Goal: Information Seeking & Learning: Learn about a topic

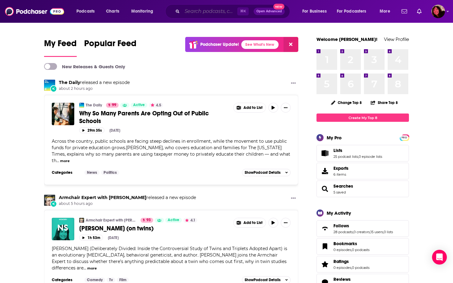
click at [194, 13] on input "Search podcasts, credits, & more..." at bounding box center [209, 11] width 55 height 10
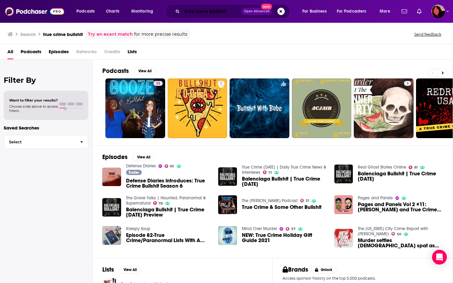
click at [228, 11] on input "true crime bullshit" at bounding box center [211, 11] width 59 height 10
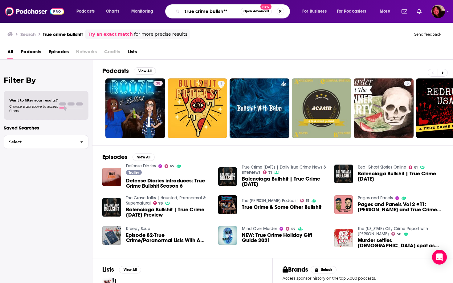
type input "true crime bullsh**"
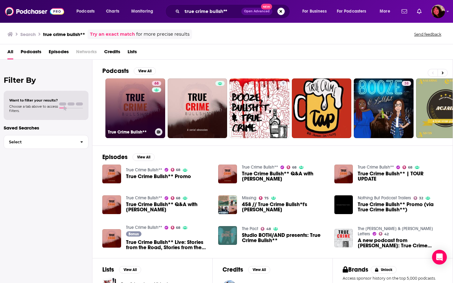
click at [130, 115] on link "68 True Crime Bullsh**" at bounding box center [135, 109] width 60 height 60
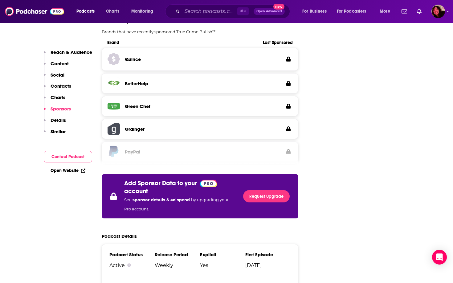
scroll to position [747, 0]
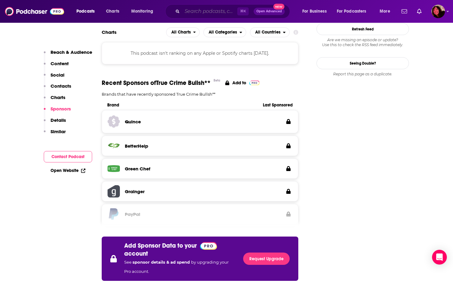
click at [207, 12] on input "Search podcasts, credits, & more..." at bounding box center [209, 11] width 55 height 10
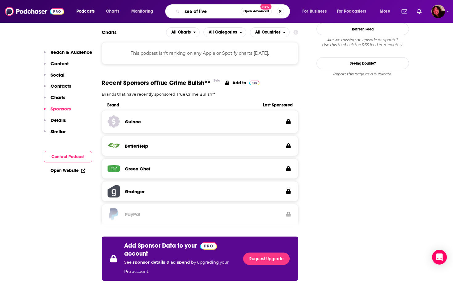
type input "sea of lives"
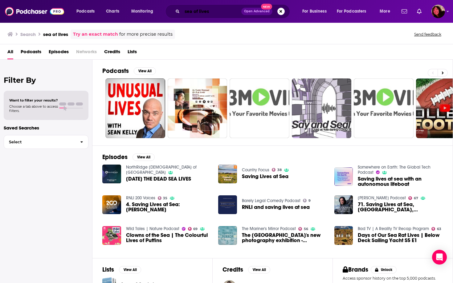
click at [203, 12] on input "sea of lives" at bounding box center [211, 11] width 59 height 10
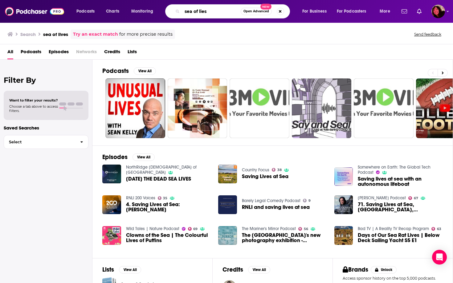
type input "sea of lies"
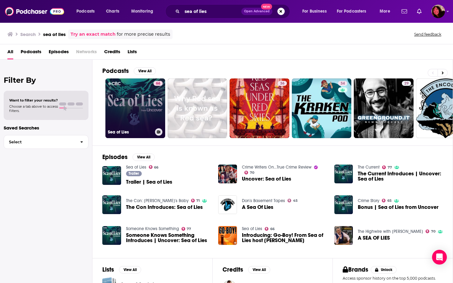
click at [139, 94] on link "66 Sea of Lies" at bounding box center [135, 109] width 60 height 60
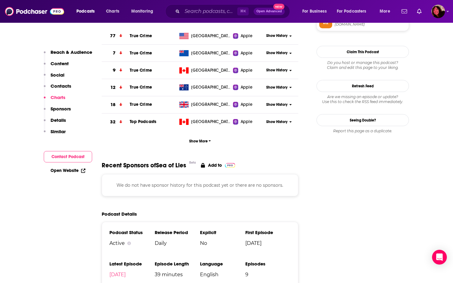
scroll to position [625, 0]
